Goal: Transaction & Acquisition: Purchase product/service

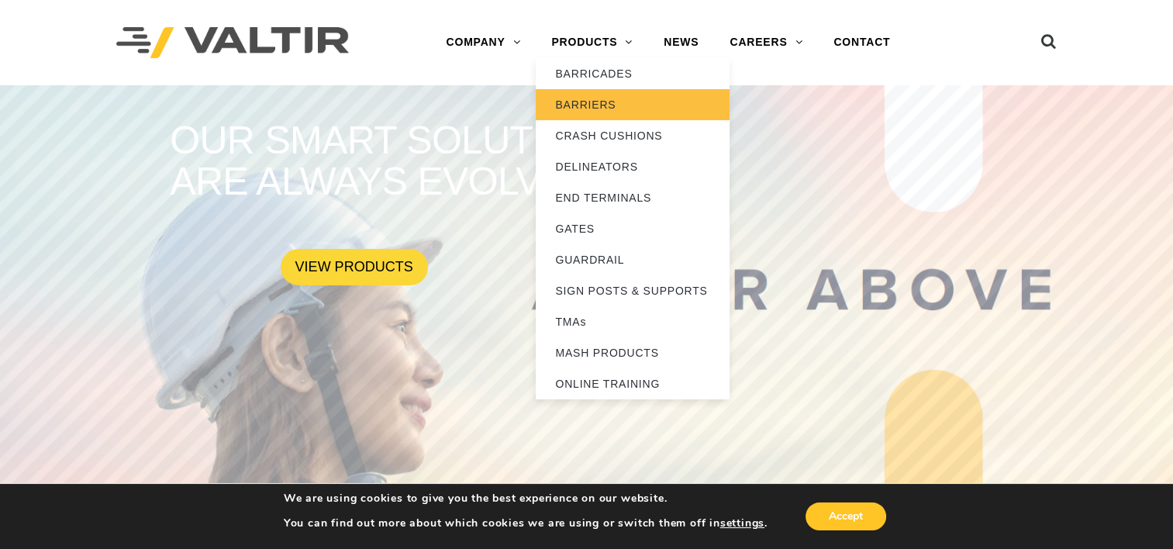
click at [580, 96] on link "BARRIERS" at bounding box center [633, 104] width 194 height 31
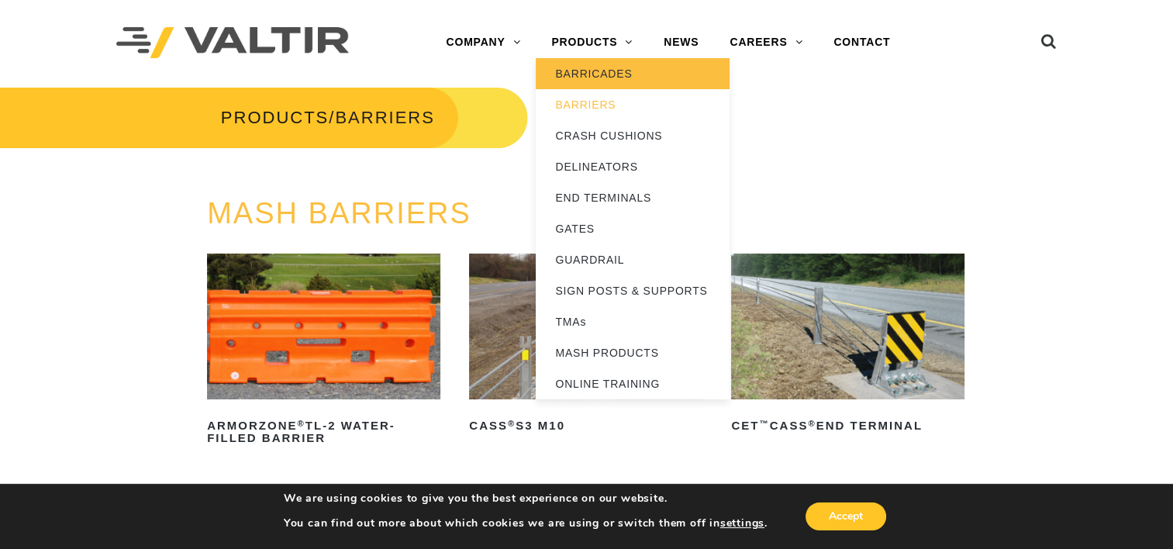
click at [572, 67] on link "BARRICADES" at bounding box center [633, 73] width 194 height 31
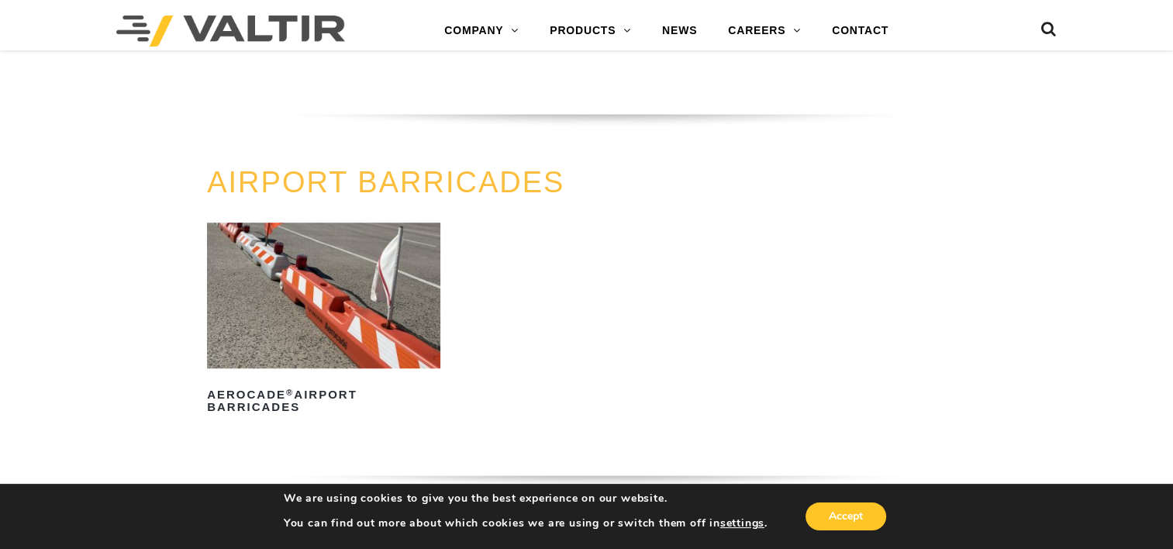
scroll to position [1163, 0]
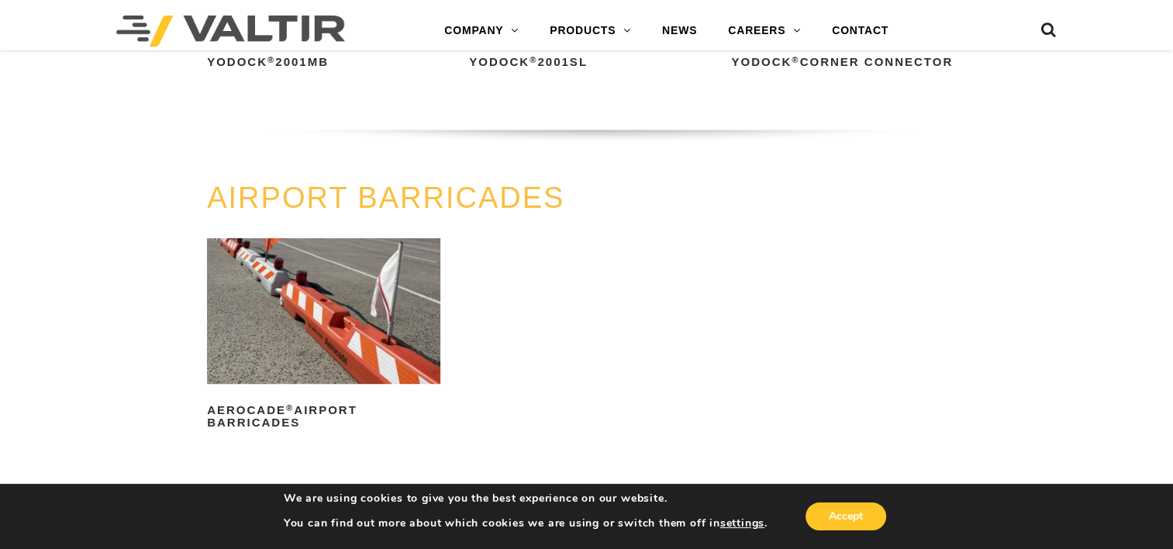
click at [362, 196] on link "AIRPORT BARRICADES" at bounding box center [385, 197] width 357 height 33
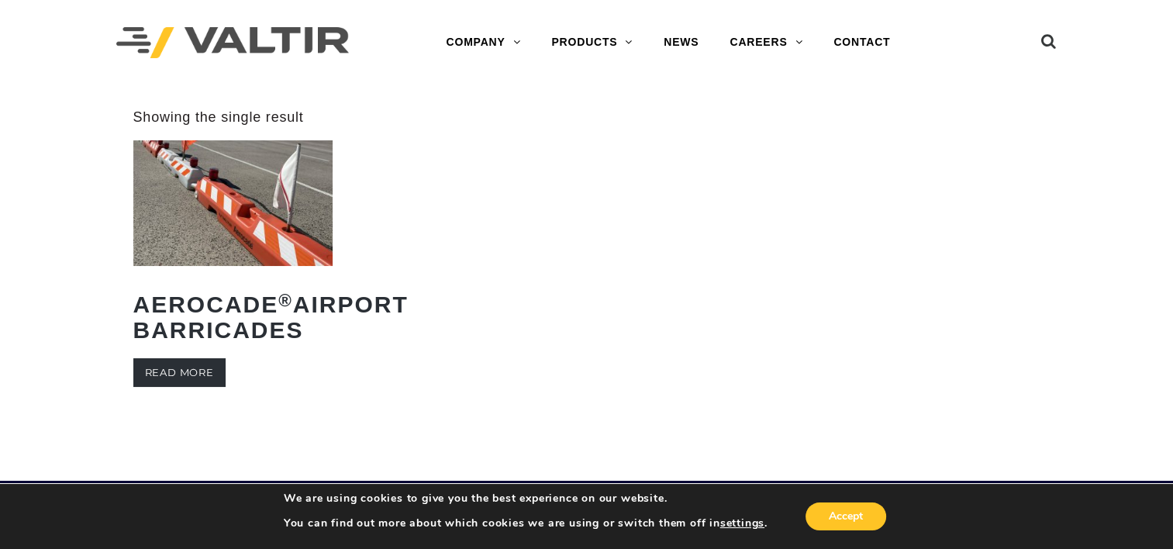
click at [174, 387] on link "Read more" at bounding box center [179, 372] width 92 height 29
